Goal: Transaction & Acquisition: Purchase product/service

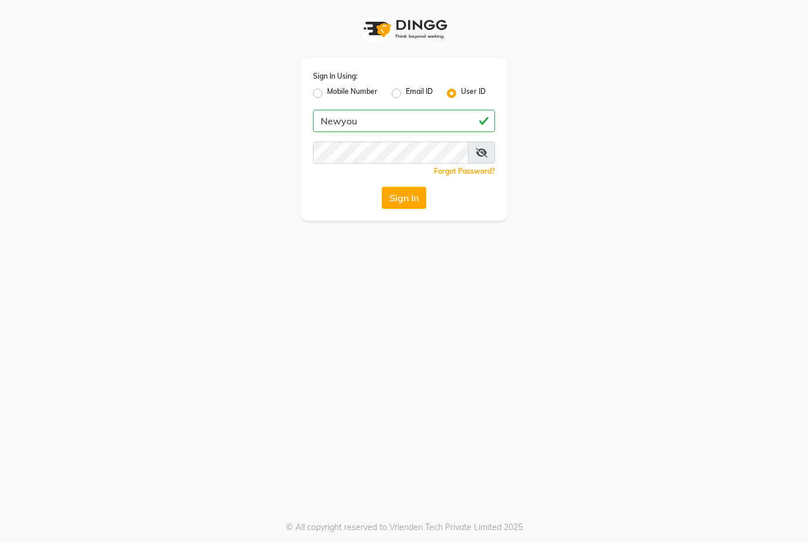
type input "Newyou"
click at [411, 195] on button "Sign In" at bounding box center [403, 198] width 45 height 22
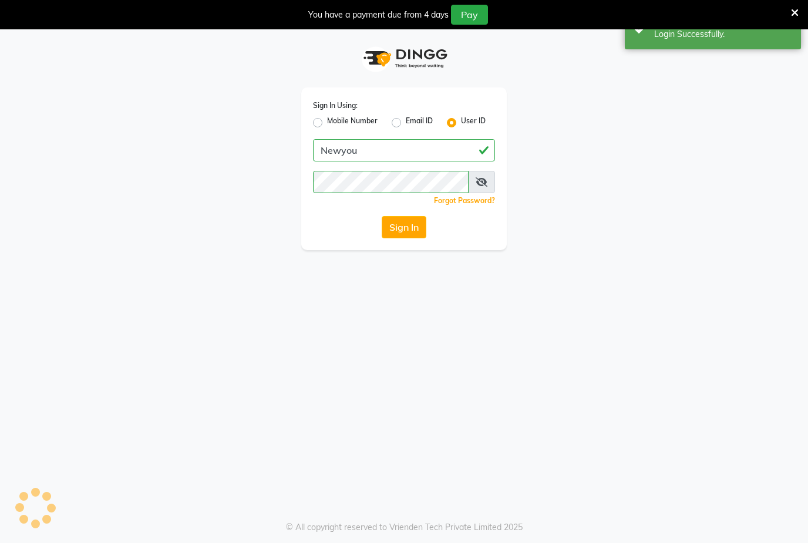
select select "31"
select select "service"
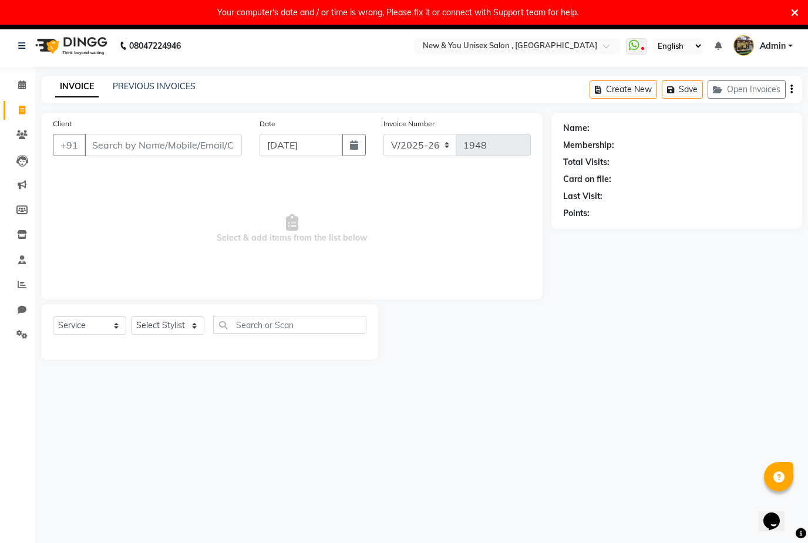
click at [131, 90] on link "PREVIOUS INVOICES" at bounding box center [154, 86] width 83 height 11
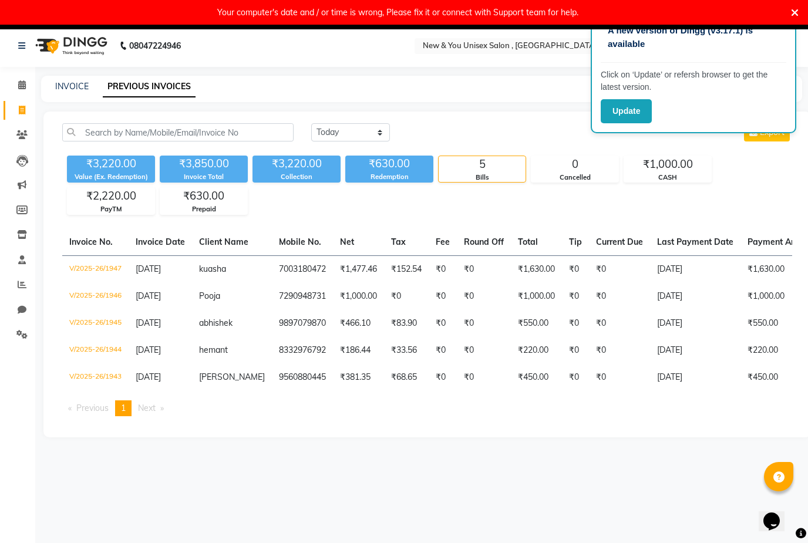
click at [629, 110] on button "Update" at bounding box center [625, 111] width 51 height 24
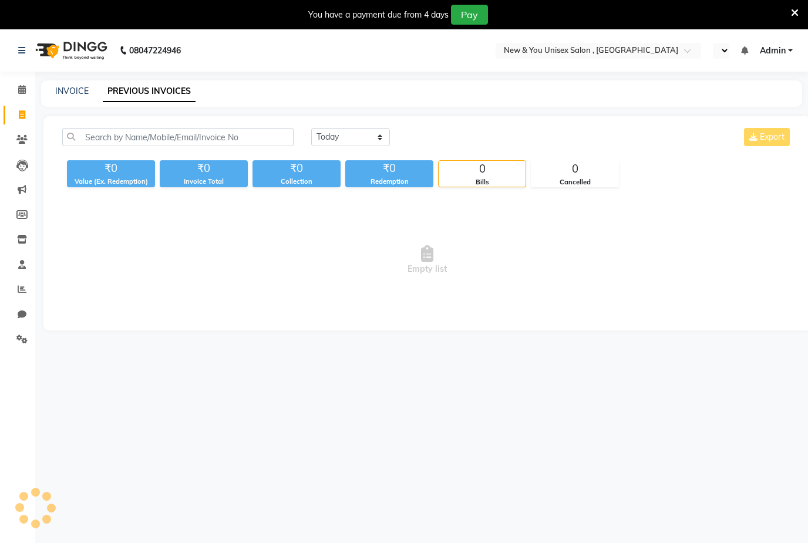
select select "en"
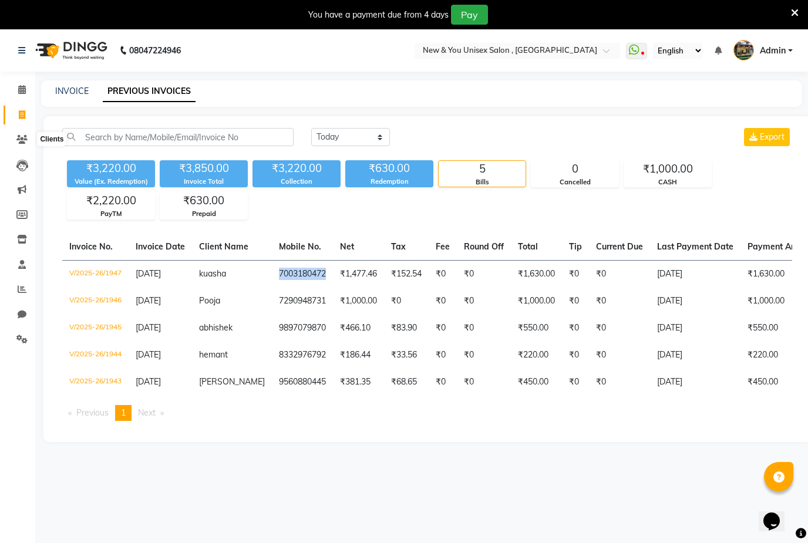
click at [31, 139] on span at bounding box center [22, 139] width 21 height 13
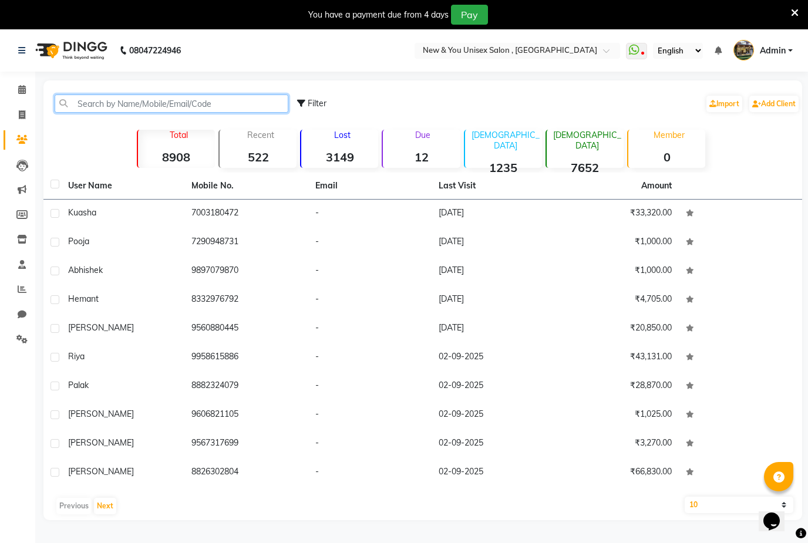
click at [198, 97] on input "text" at bounding box center [172, 103] width 234 height 18
click at [195, 100] on input "text" at bounding box center [172, 103] width 234 height 18
paste input "7003180472"
type input "7003180472"
click at [227, 212] on td "7003180472" at bounding box center [245, 214] width 123 height 29
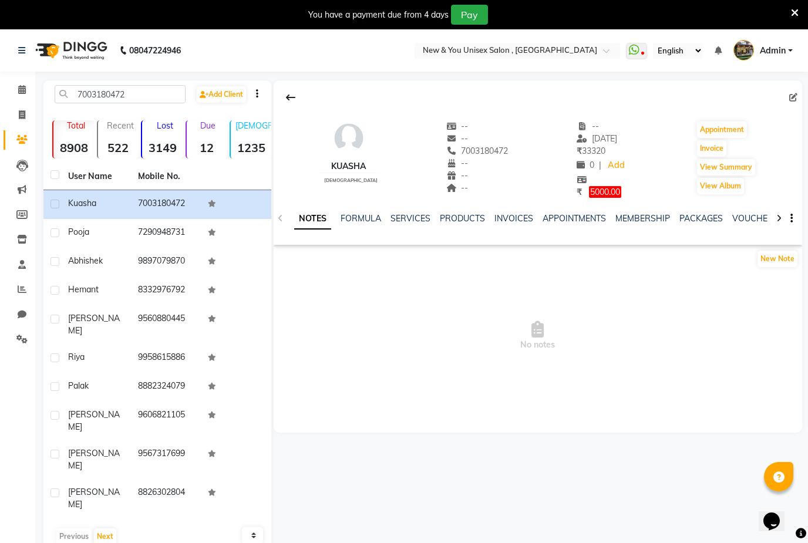
click at [508, 222] on link "INVOICES" at bounding box center [513, 218] width 39 height 11
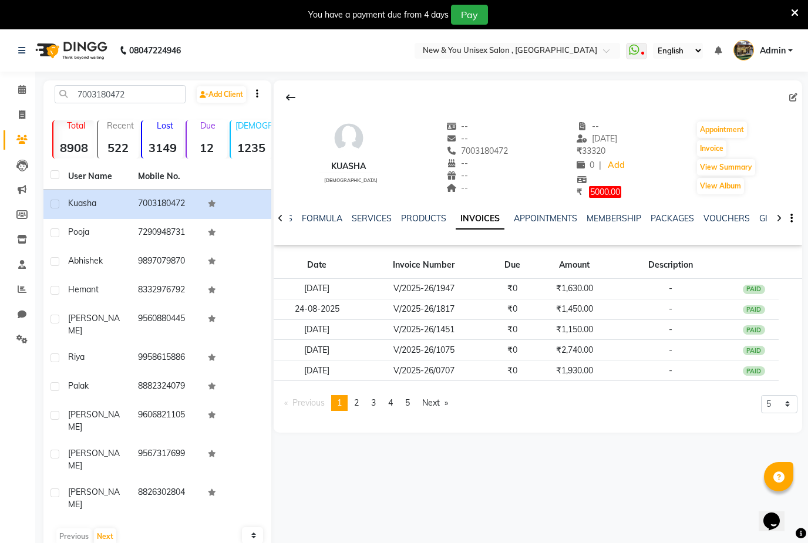
click at [363, 396] on link "page 2" at bounding box center [356, 403] width 16 height 16
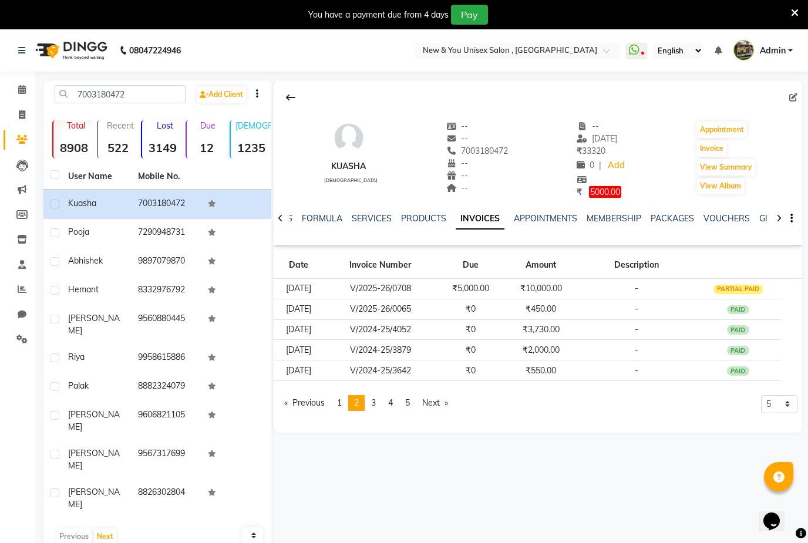
click at [339, 402] on span "1" at bounding box center [339, 402] width 5 height 11
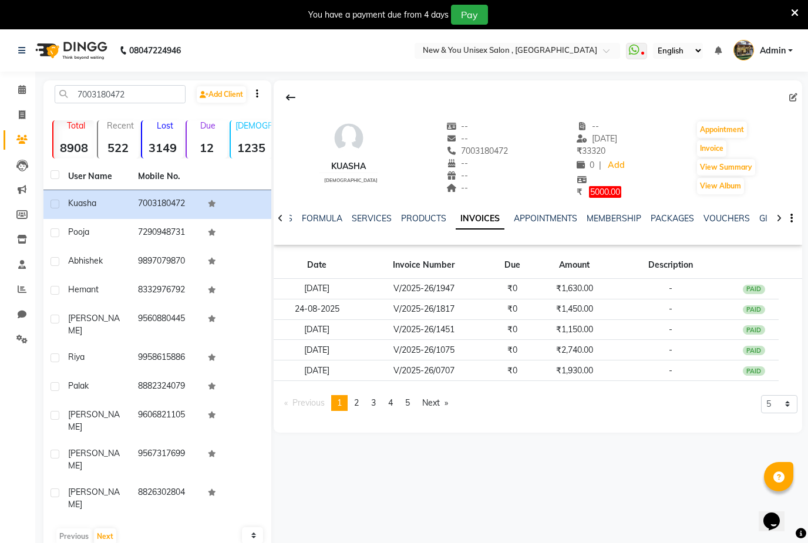
click at [362, 404] on link "page 2" at bounding box center [356, 403] width 16 height 16
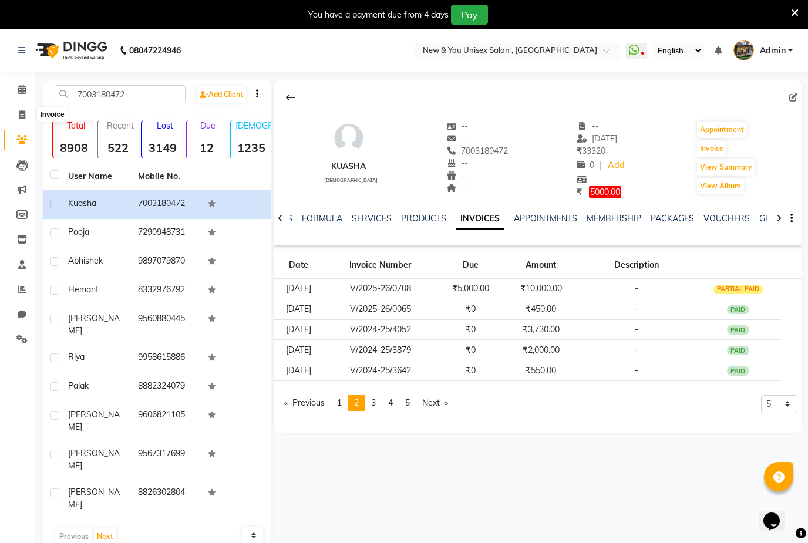
click at [29, 120] on span at bounding box center [22, 115] width 21 height 13
select select "31"
select select "service"
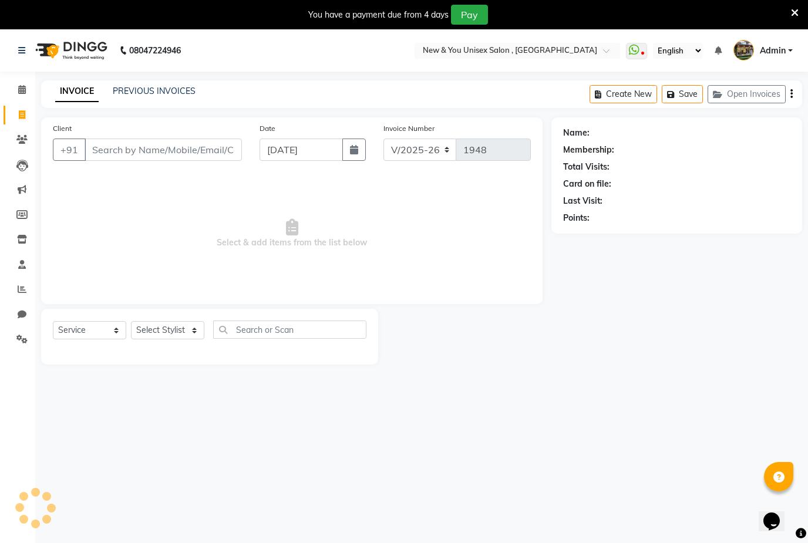
scroll to position [29, 0]
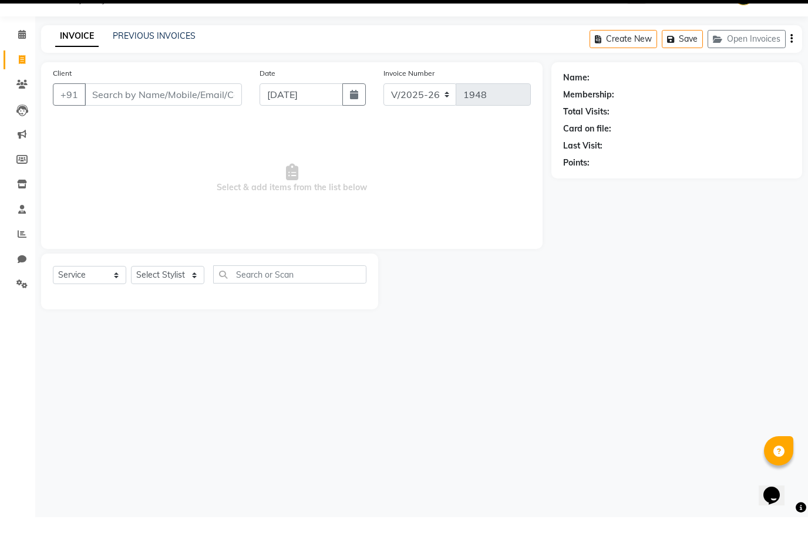
click at [195, 109] on input "Client" at bounding box center [163, 120] width 157 height 22
type input "7003180472"
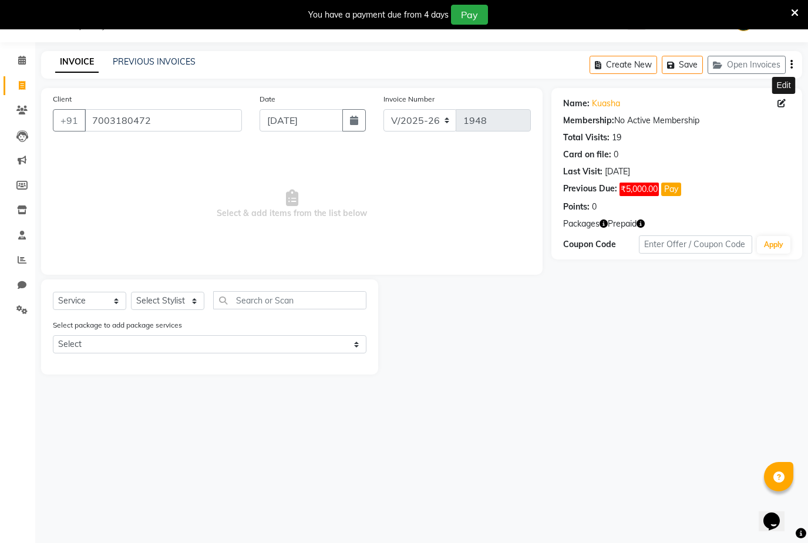
click at [785, 100] on icon at bounding box center [781, 103] width 8 height 8
select select "female"
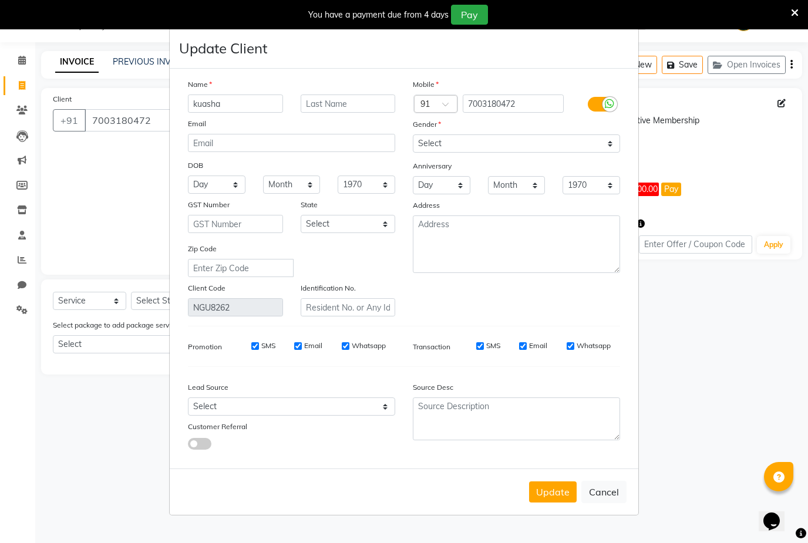
click at [257, 350] on input "SMS" at bounding box center [255, 346] width 8 height 8
checkbox input "false"
click at [302, 350] on input "Email" at bounding box center [298, 346] width 8 height 8
checkbox input "false"
click at [353, 351] on label "Whatsapp" at bounding box center [369, 345] width 34 height 11
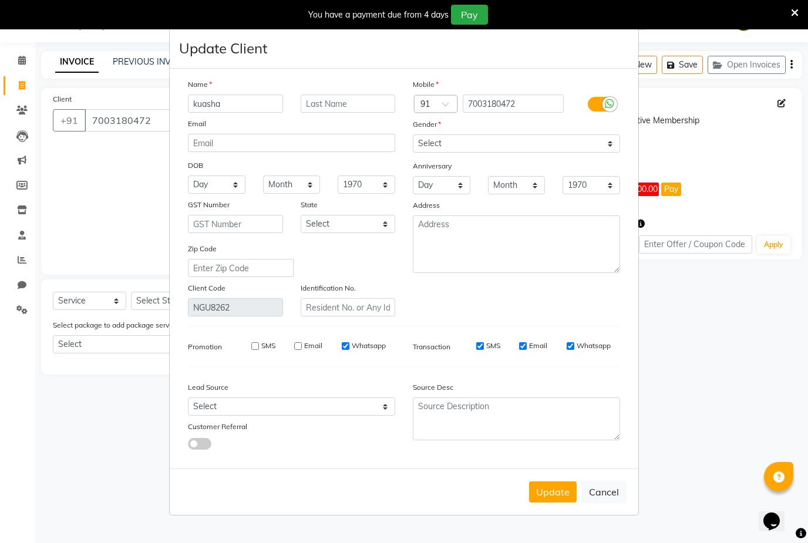
click at [349, 350] on input "Whatsapp" at bounding box center [346, 346] width 8 height 8
checkbox input "false"
click at [484, 350] on input "SMS" at bounding box center [480, 346] width 8 height 8
checkbox input "false"
click at [531, 351] on label "Email" at bounding box center [538, 345] width 18 height 11
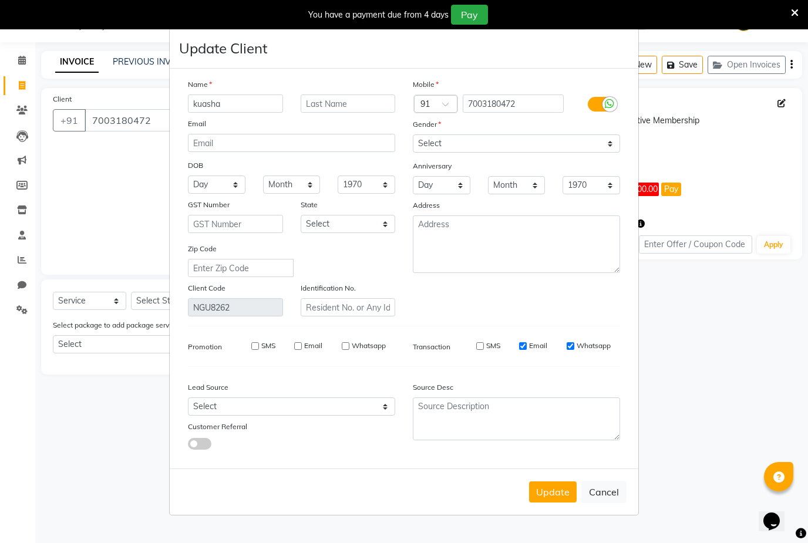
click at [526, 350] on input "Email" at bounding box center [523, 346] width 8 height 8
checkbox input "false"
click at [573, 350] on input "Whatsapp" at bounding box center [570, 346] width 8 height 8
checkbox input "false"
click at [550, 502] on button "Update" at bounding box center [553, 491] width 48 height 21
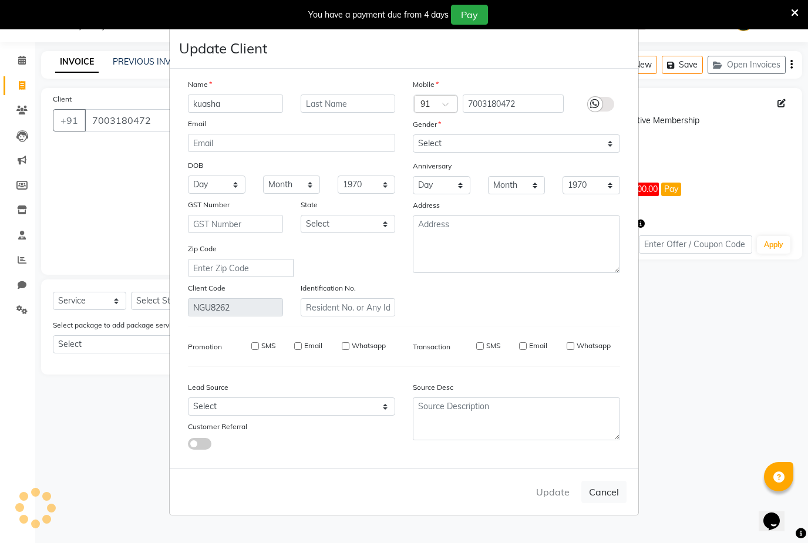
select select
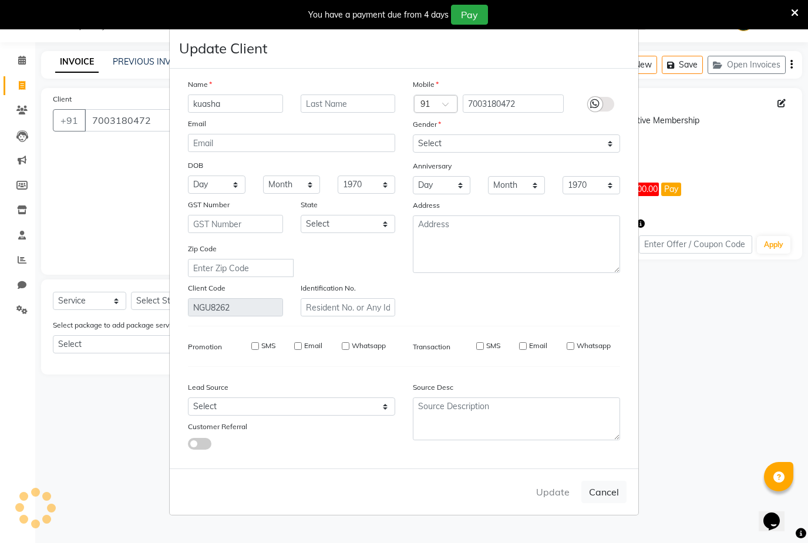
select select
checkbox input "false"
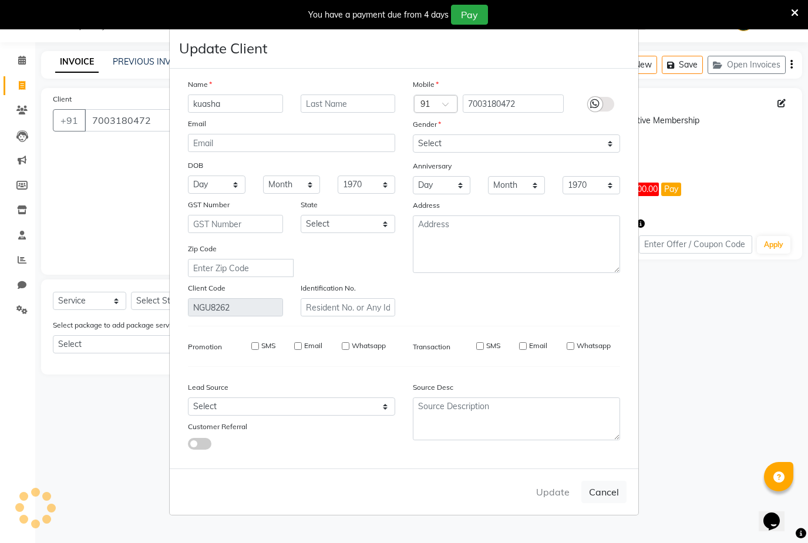
checkbox input "false"
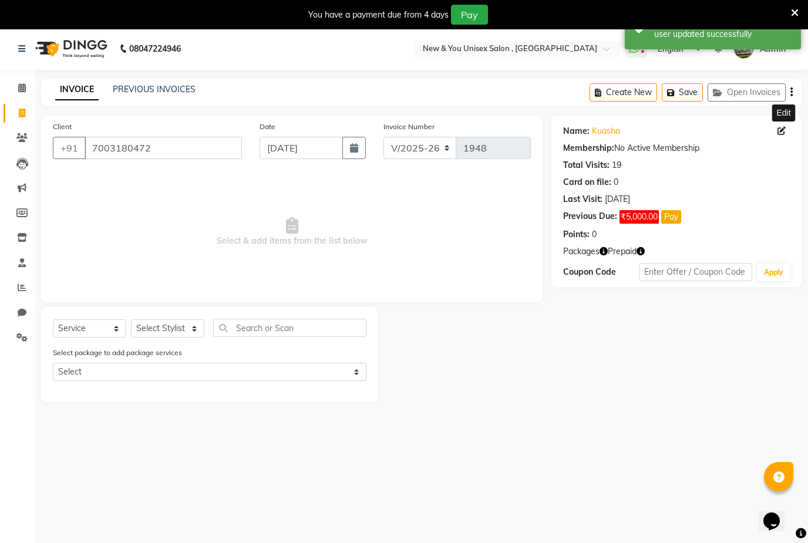
scroll to position [0, 0]
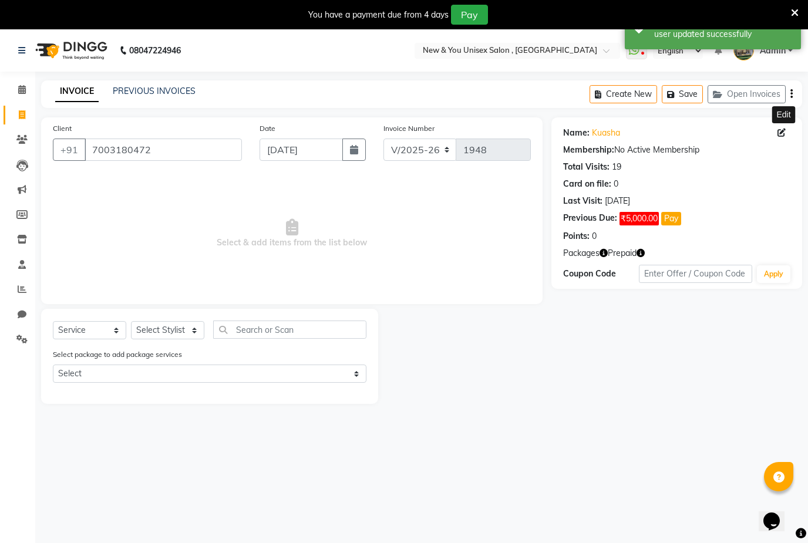
click at [784, 130] on icon at bounding box center [781, 133] width 8 height 8
select select "female"
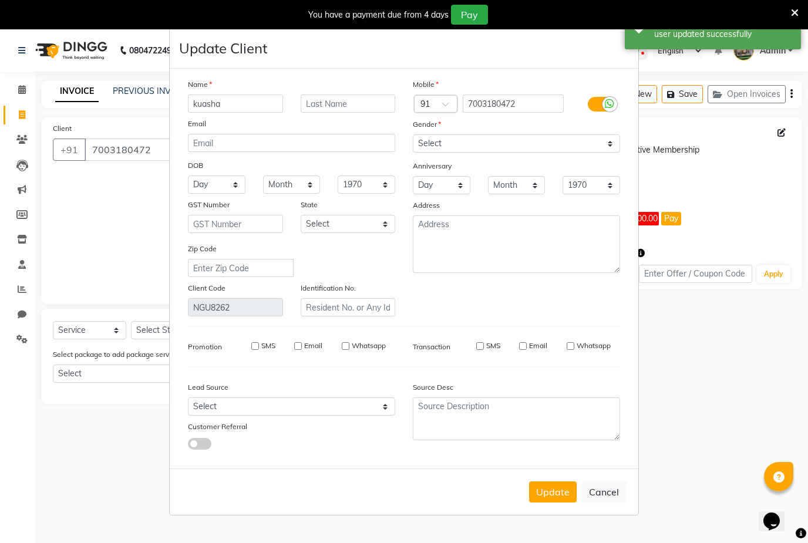
click at [555, 502] on button "Update" at bounding box center [553, 491] width 48 height 21
select select
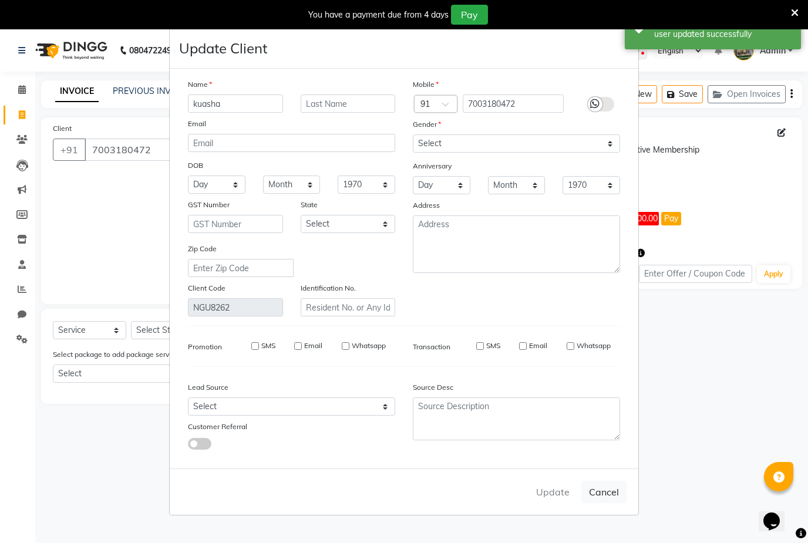
select select
checkbox input "false"
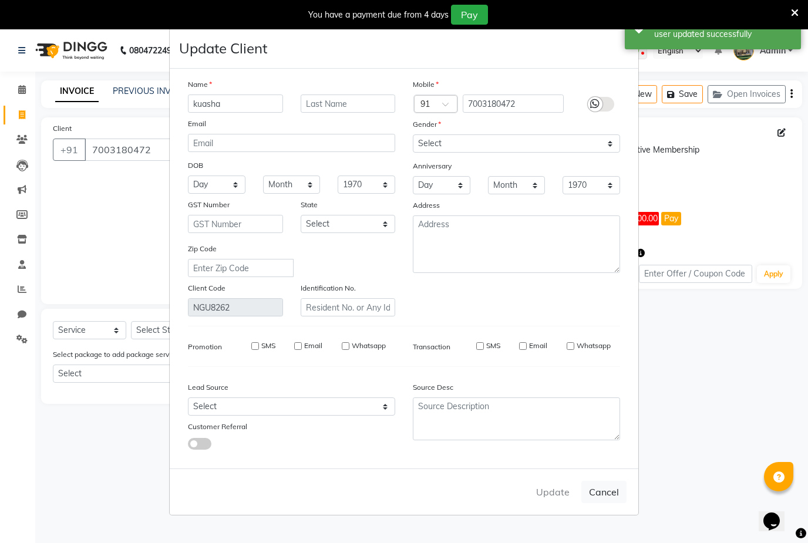
checkbox input "false"
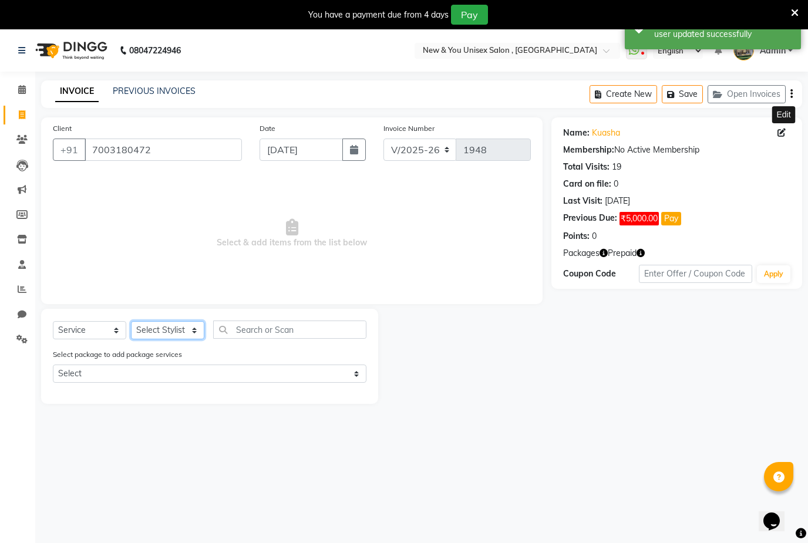
click at [178, 331] on select "Select Stylist HEMANT Jyoti laxmi Neetu Salon Manager SANJAY shravan kumar Shya…" at bounding box center [167, 330] width 73 height 18
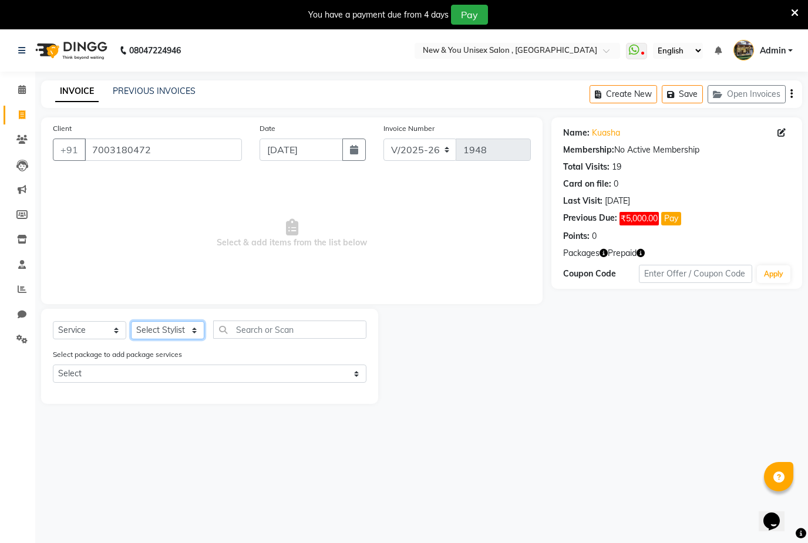
select select "70140"
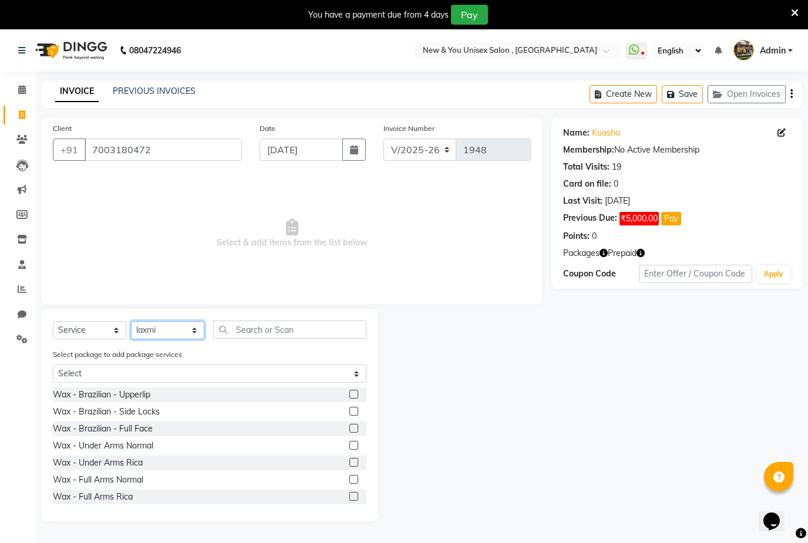
scroll to position [29, 0]
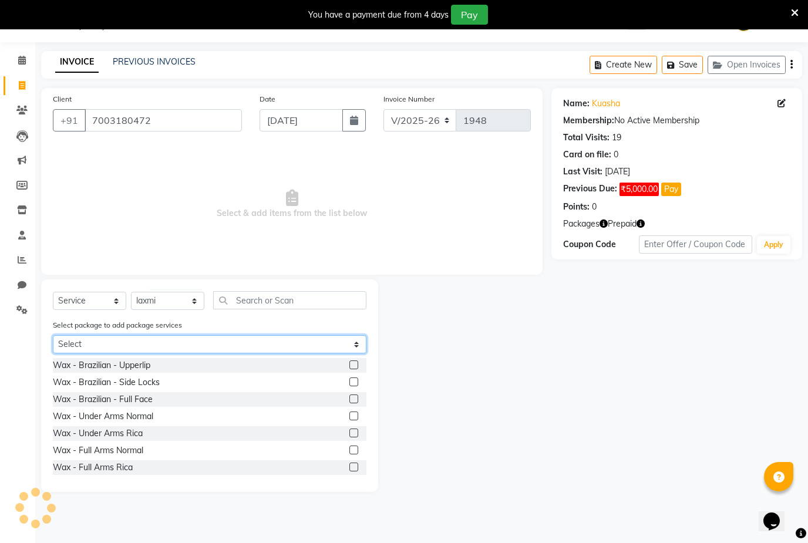
click at [352, 344] on select "Select Hydra Facial" at bounding box center [209, 344] width 313 height 18
select select "3: Object"
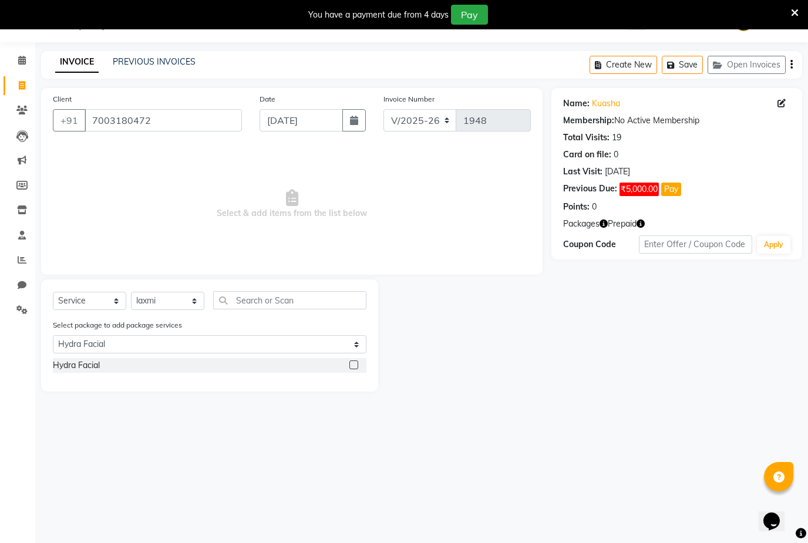
click at [353, 364] on label at bounding box center [353, 364] width 9 height 9
click at [353, 364] on input "checkbox" at bounding box center [353, 366] width 8 height 8
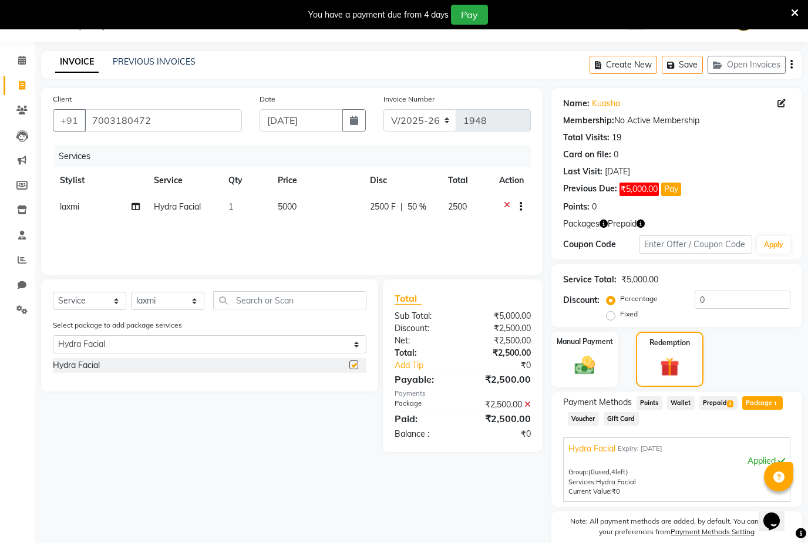
checkbox input "false"
click at [354, 121] on icon "button" at bounding box center [354, 120] width 8 height 9
select select "9"
select select "2025"
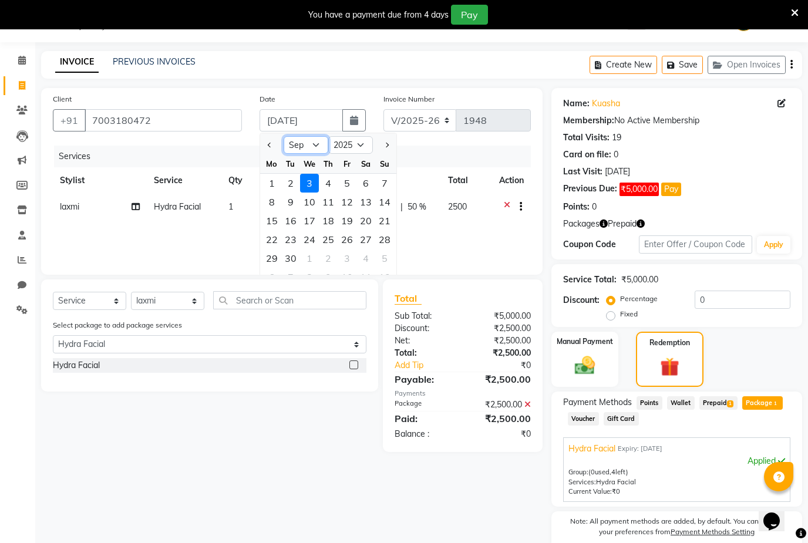
click at [316, 146] on select "Jan Feb Mar Apr May Jun Jul Aug Sep Oct Nov Dec" at bounding box center [305, 145] width 45 height 18
select select "5"
click at [372, 238] on div "24" at bounding box center [365, 239] width 19 height 19
type input "24-05-2025"
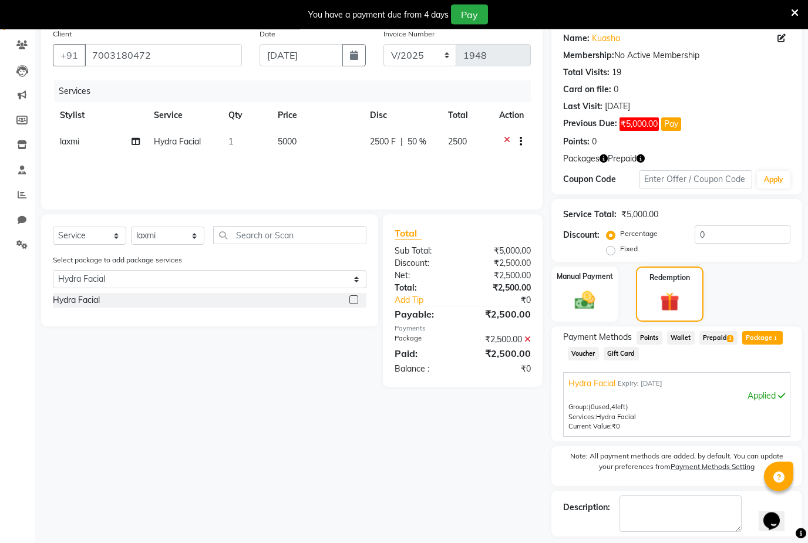
scroll to position [108, 0]
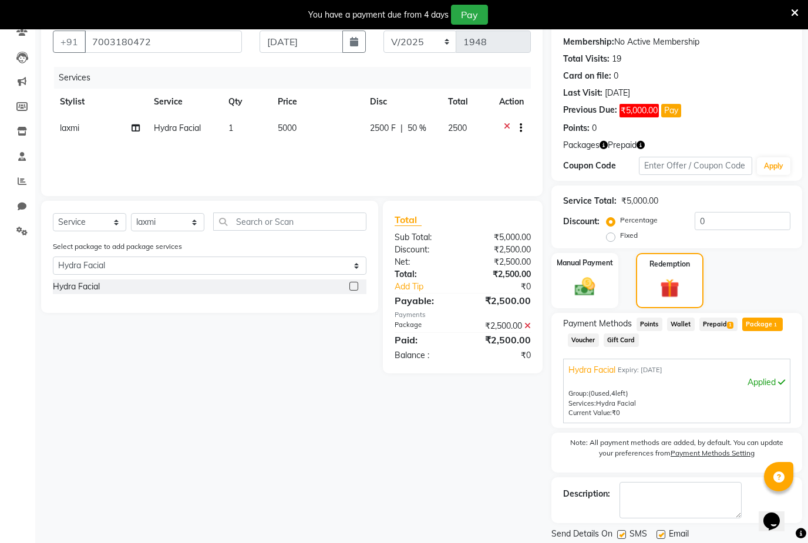
click at [622, 534] on label at bounding box center [621, 534] width 9 height 9
click at [622, 534] on input "checkbox" at bounding box center [621, 535] width 8 height 8
checkbox input "false"
click at [664, 532] on label at bounding box center [660, 534] width 9 height 9
click at [664, 532] on input "checkbox" at bounding box center [660, 535] width 8 height 8
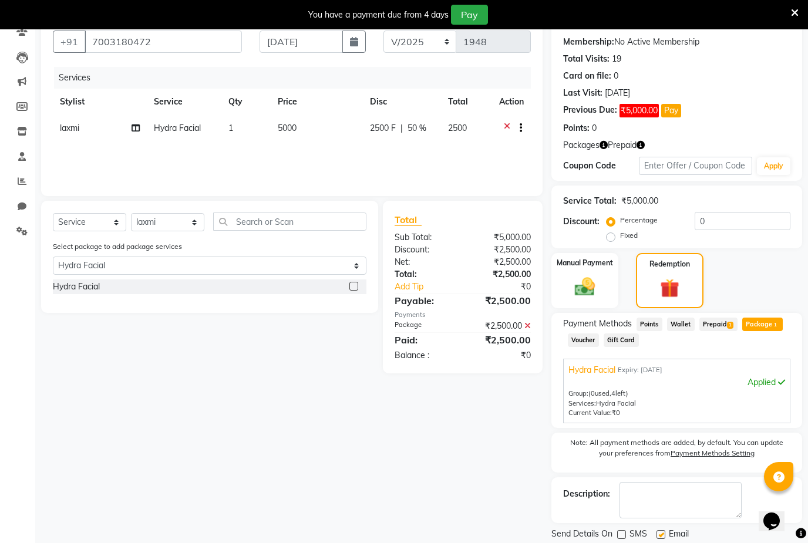
checkbox input "false"
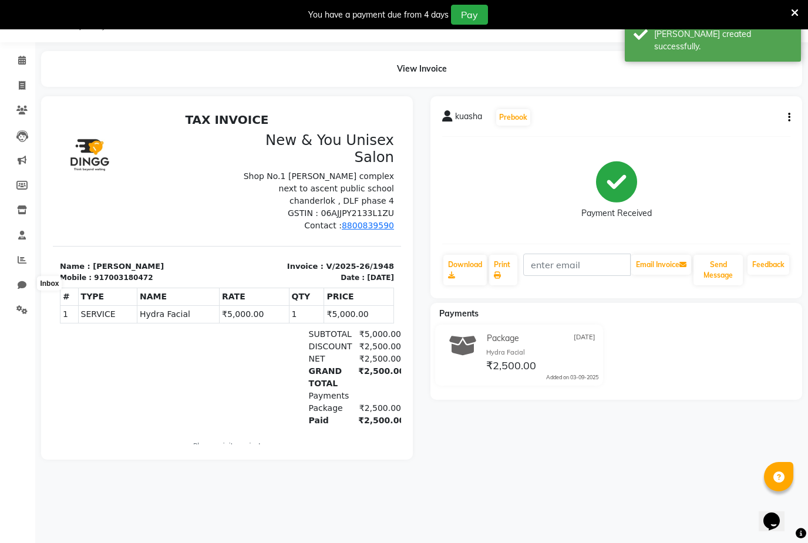
click at [32, 283] on span at bounding box center [22, 285] width 21 height 13
select select "100"
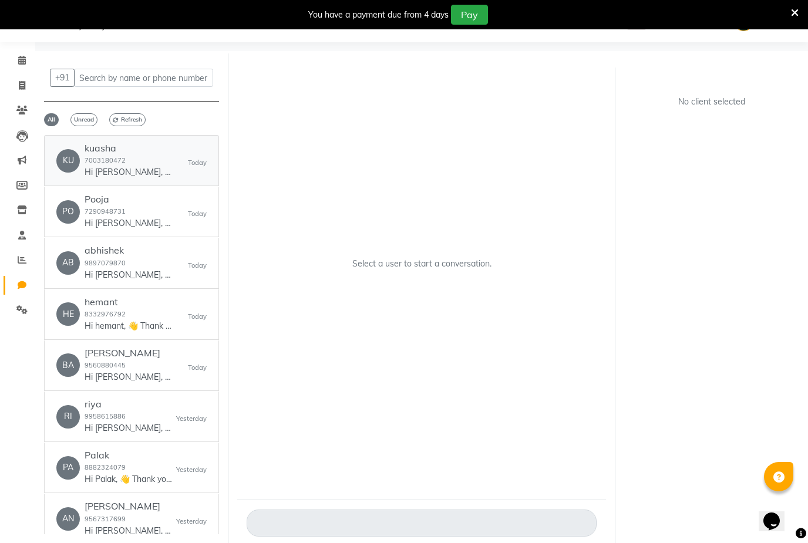
click at [177, 163] on div "KU kuasha 7003180472 Hi kuasha, 👋 Thank you for visiting New & You Unisex Salon…" at bounding box center [131, 161] width 150 height 36
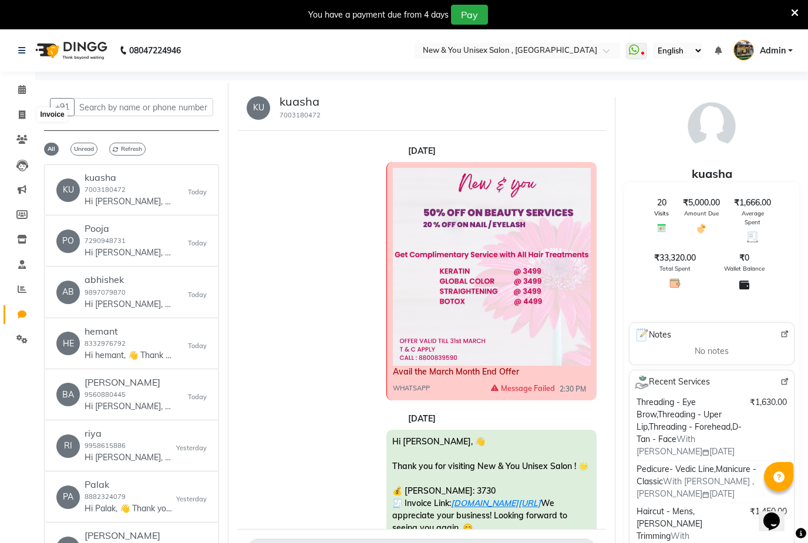
click at [24, 119] on icon at bounding box center [22, 114] width 6 height 9
select select "service"
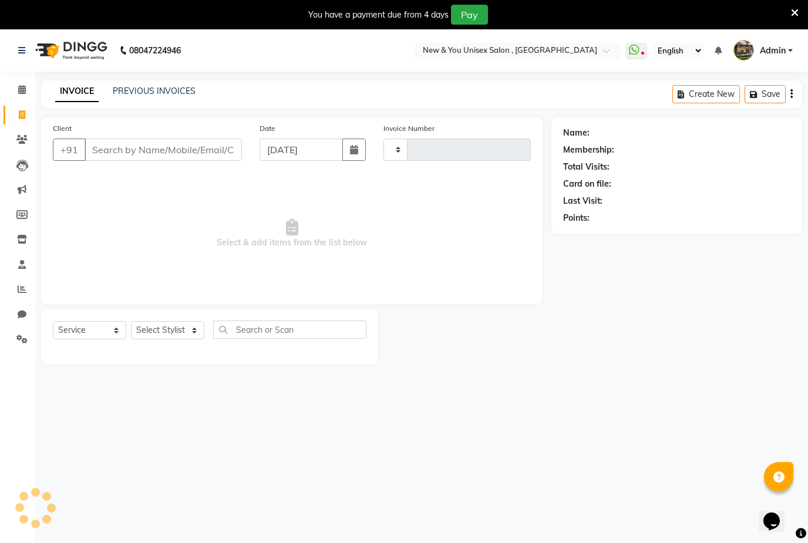
type input "1949"
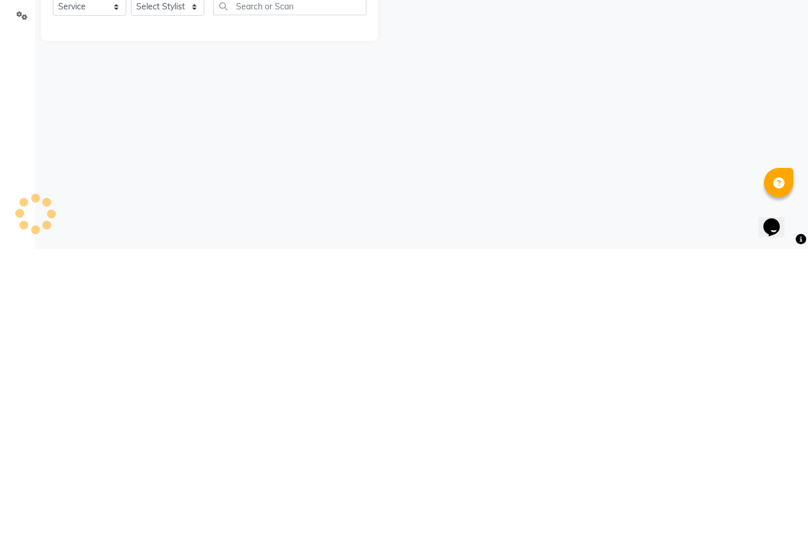
select select "31"
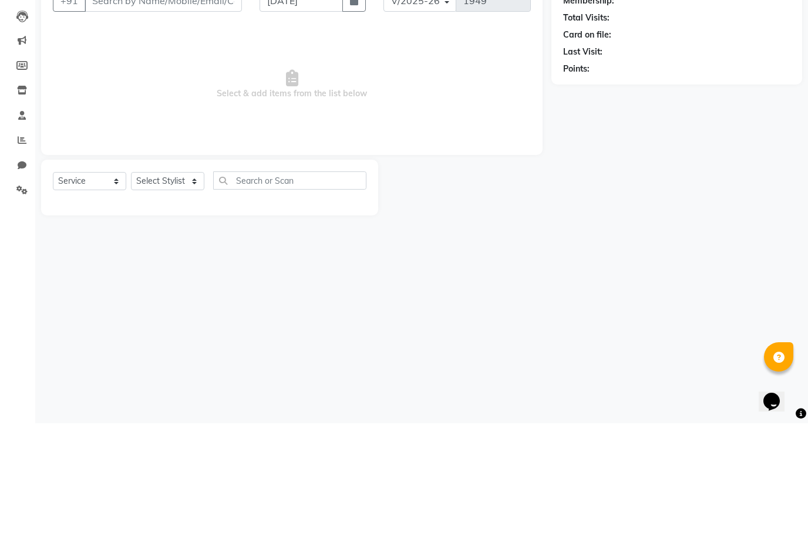
scroll to position [0, 0]
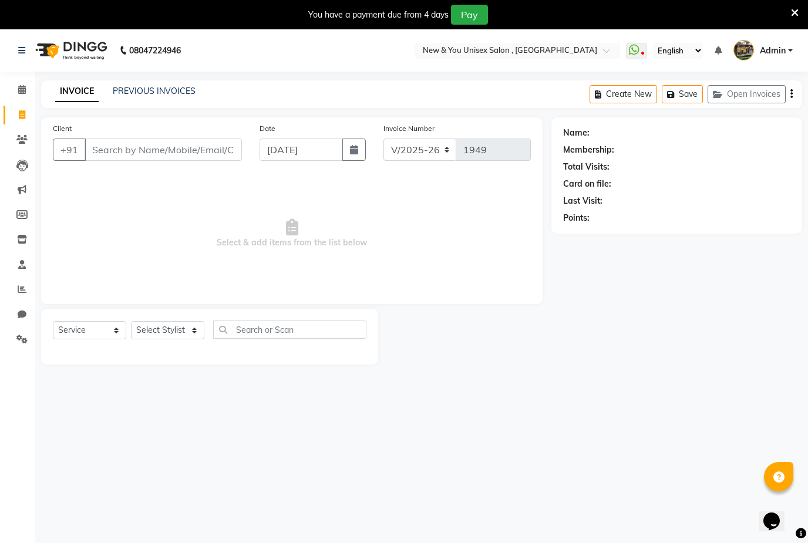
click at [783, 50] on span "Admin" at bounding box center [772, 51] width 26 height 12
click at [739, 114] on link "Sign out" at bounding box center [731, 113] width 107 height 18
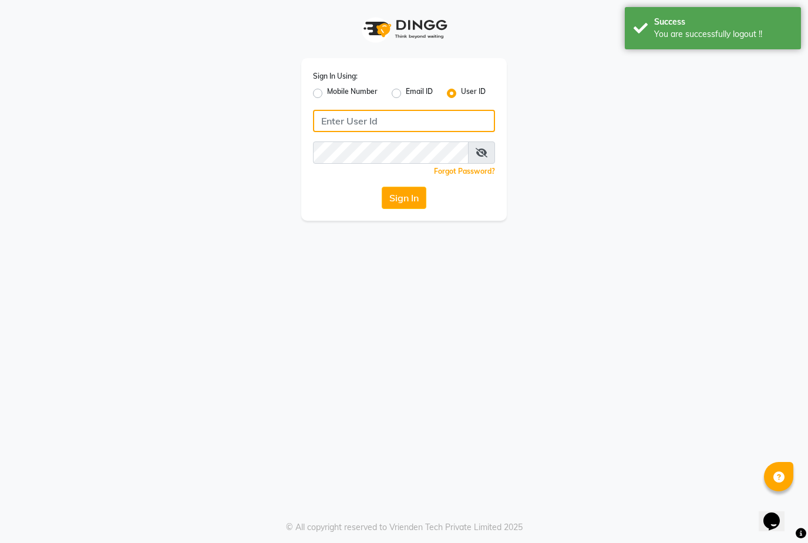
click at [406, 120] on input "Username" at bounding box center [404, 121] width 182 height 22
